Goal: Find specific page/section: Find specific page/section

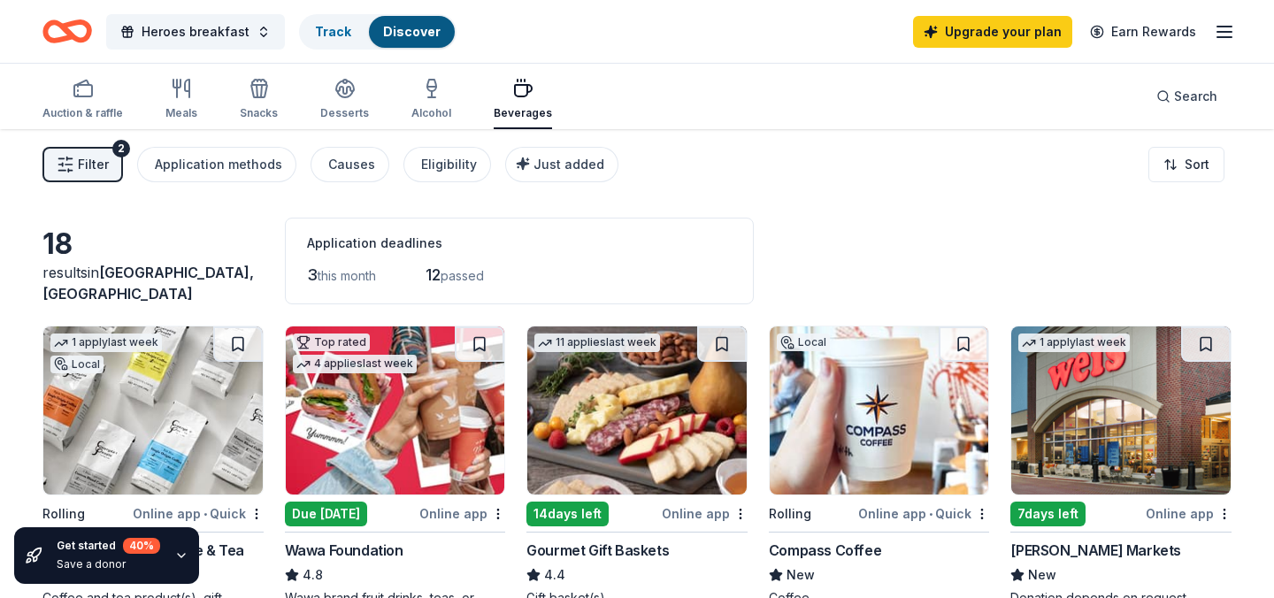
click at [959, 192] on div "Filter 2 Application methods Causes Eligibility Just added Sort" at bounding box center [637, 164] width 1274 height 71
click at [974, 234] on div "18 results in Chesapeake, VA Application deadlines 3 this month 12 passed" at bounding box center [636, 261] width 1189 height 87
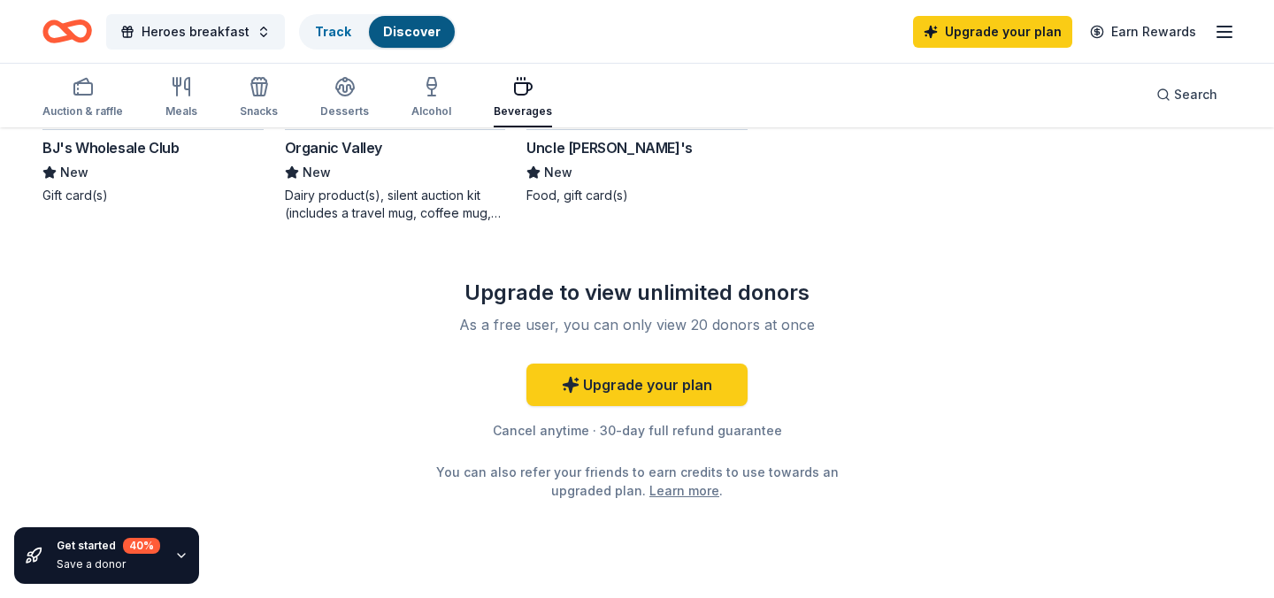
scroll to position [1460, 0]
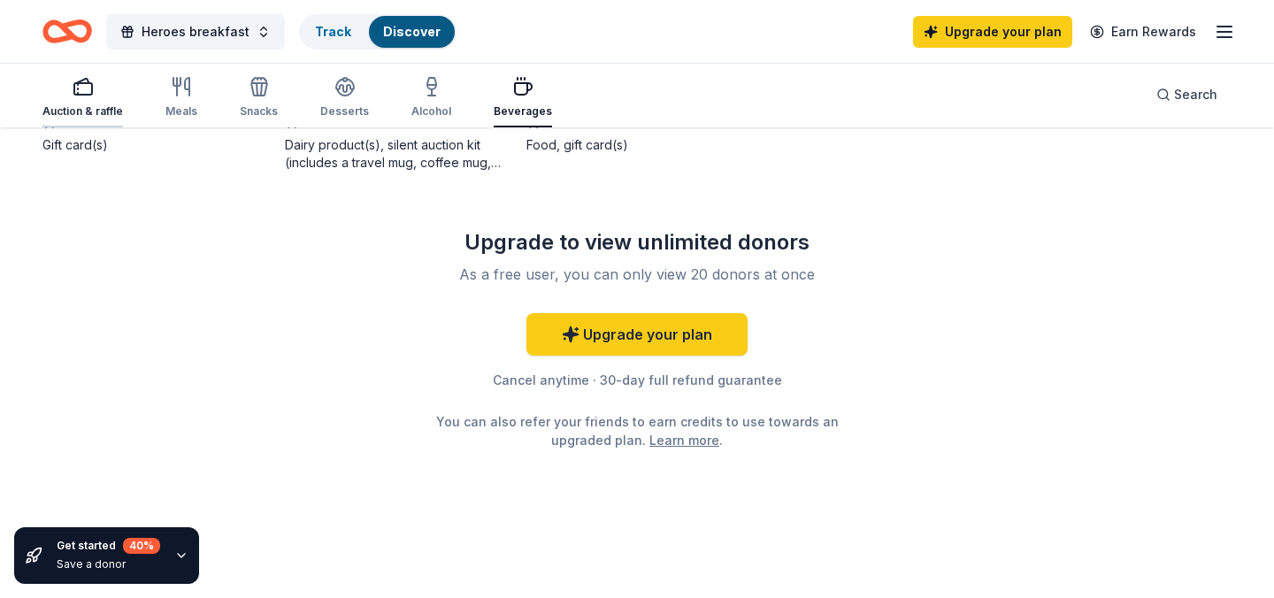
click at [78, 93] on icon "button" at bounding box center [78, 94] width 0 height 2
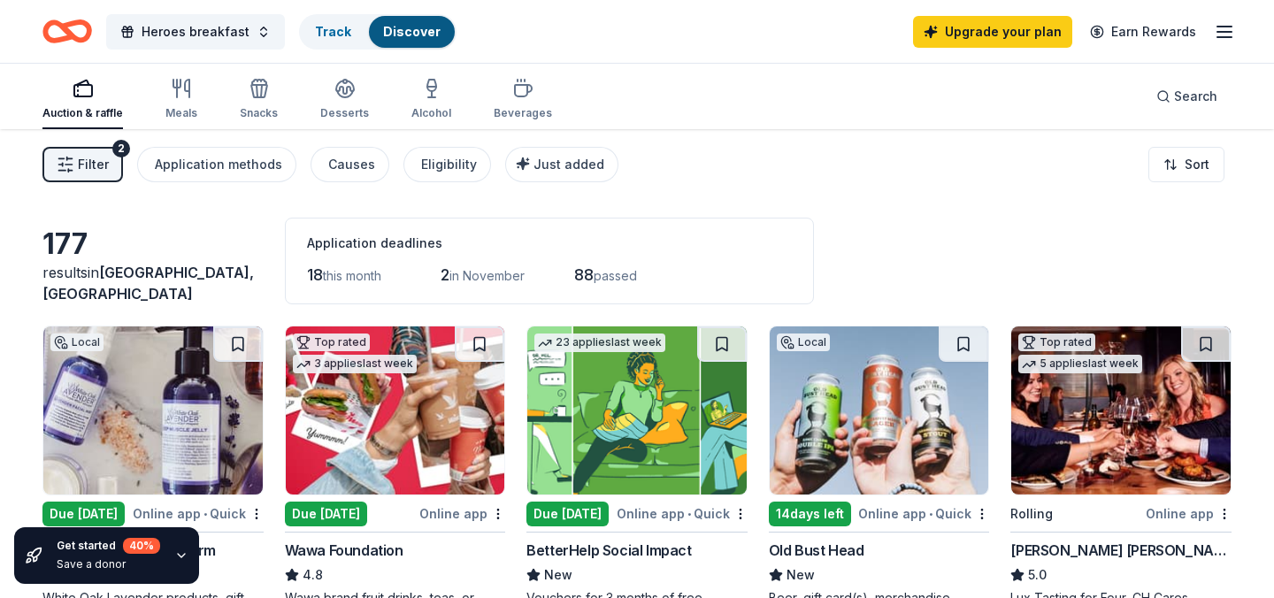
click at [82, 165] on span "Filter" at bounding box center [93, 164] width 31 height 21
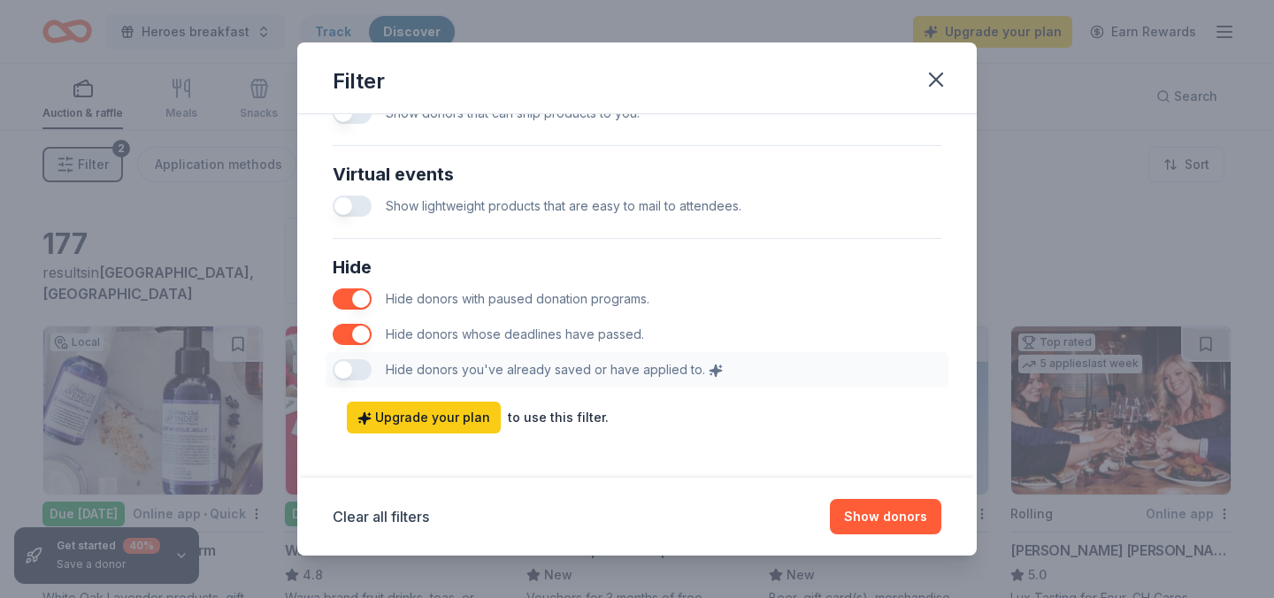
scroll to position [923, 0]
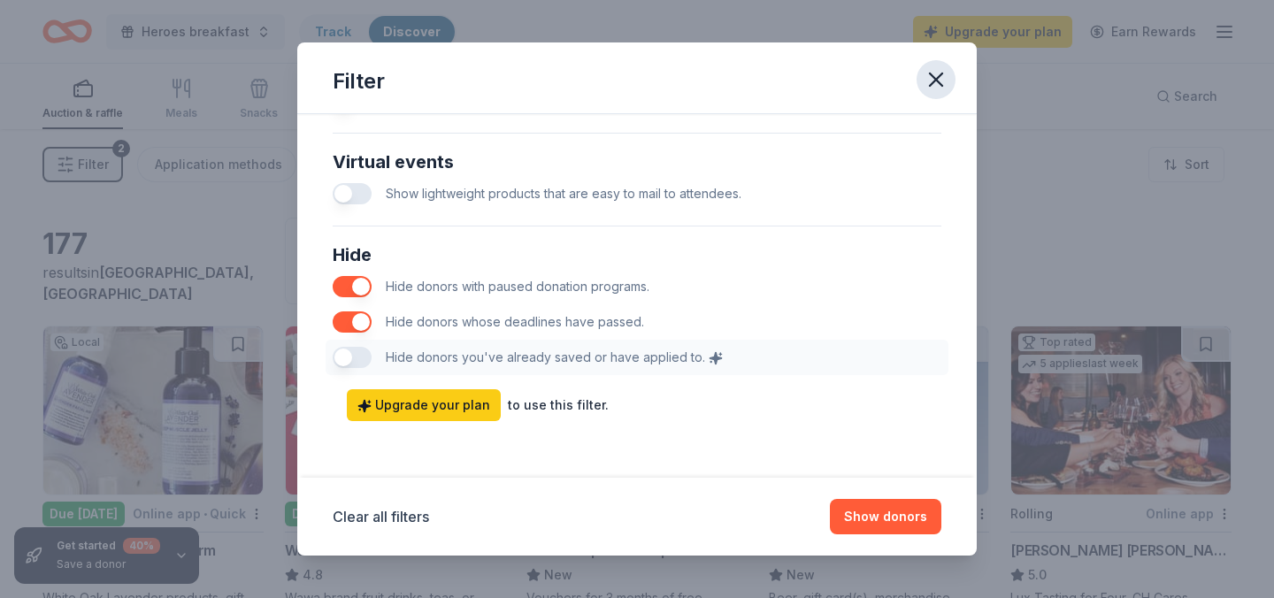
click at [937, 84] on icon "button" at bounding box center [936, 79] width 25 height 25
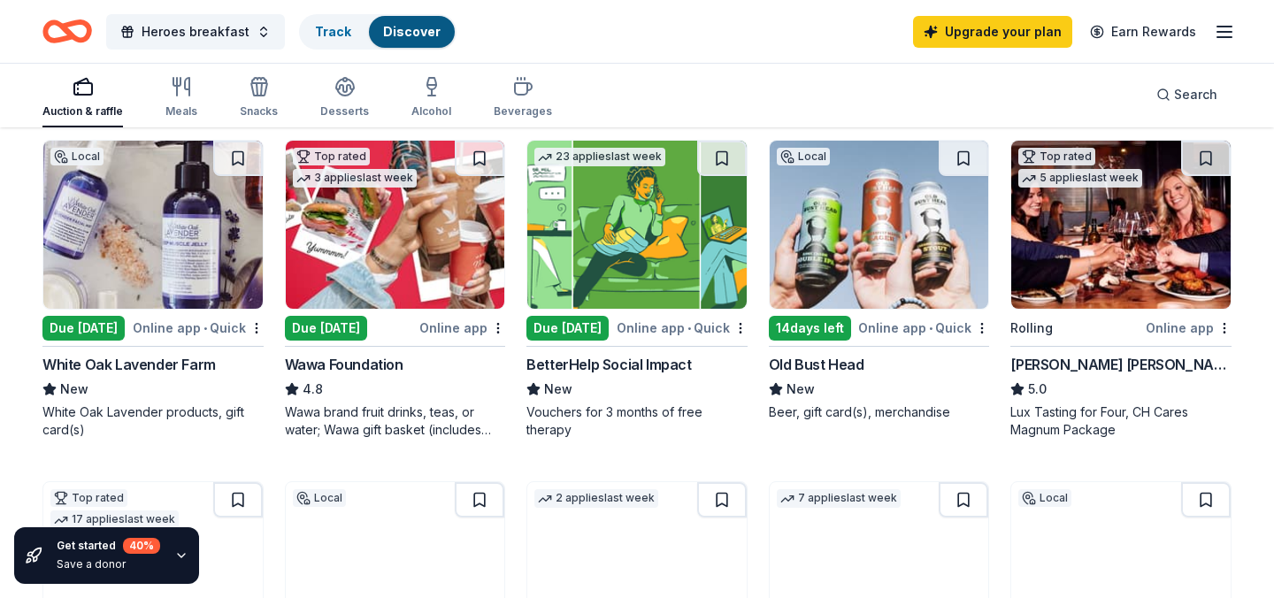
scroll to position [191, 0]
